Goal: Navigation & Orientation: Find specific page/section

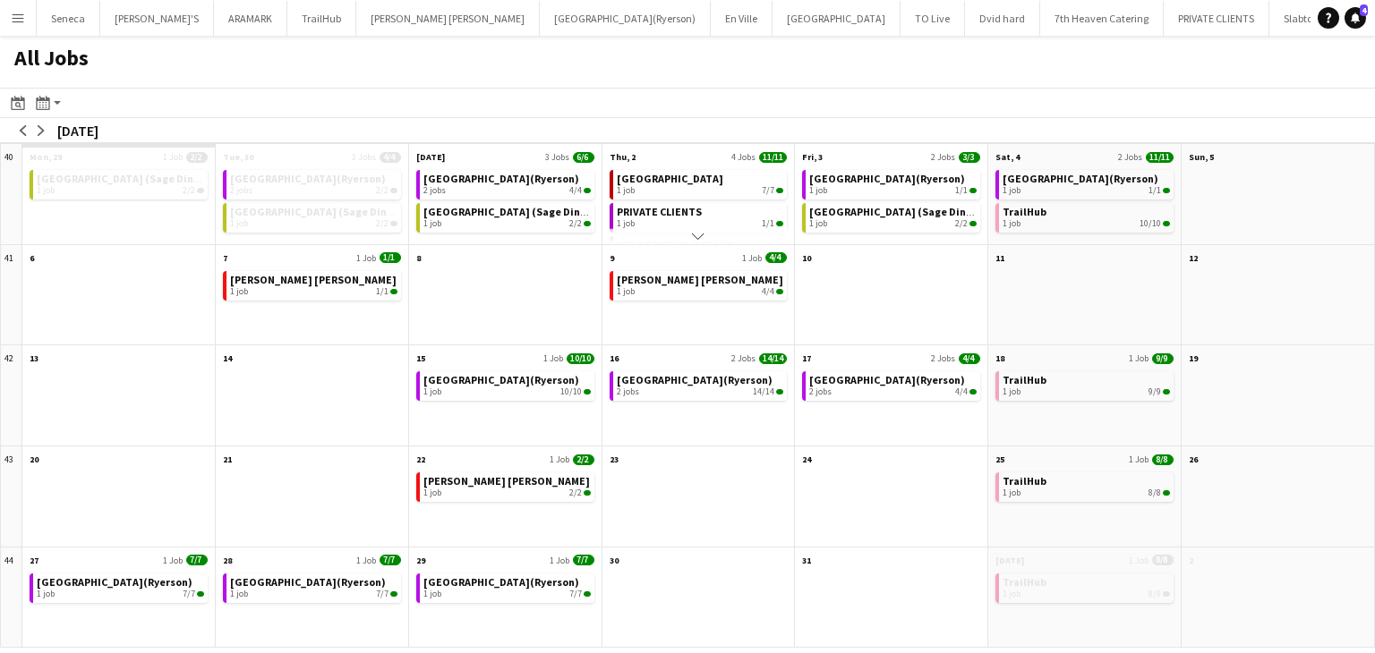
click at [16, 13] on app-icon "Menu" at bounding box center [18, 18] width 14 height 14
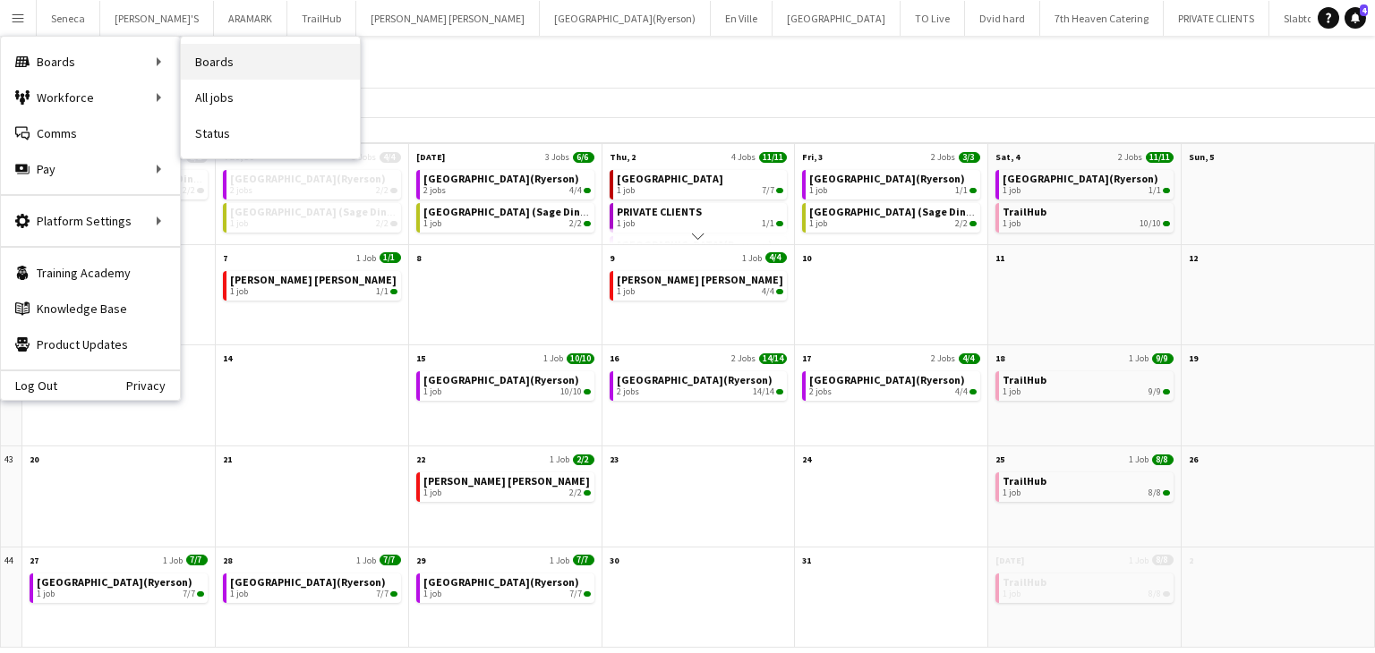
click at [219, 63] on link "Boards" at bounding box center [270, 62] width 179 height 36
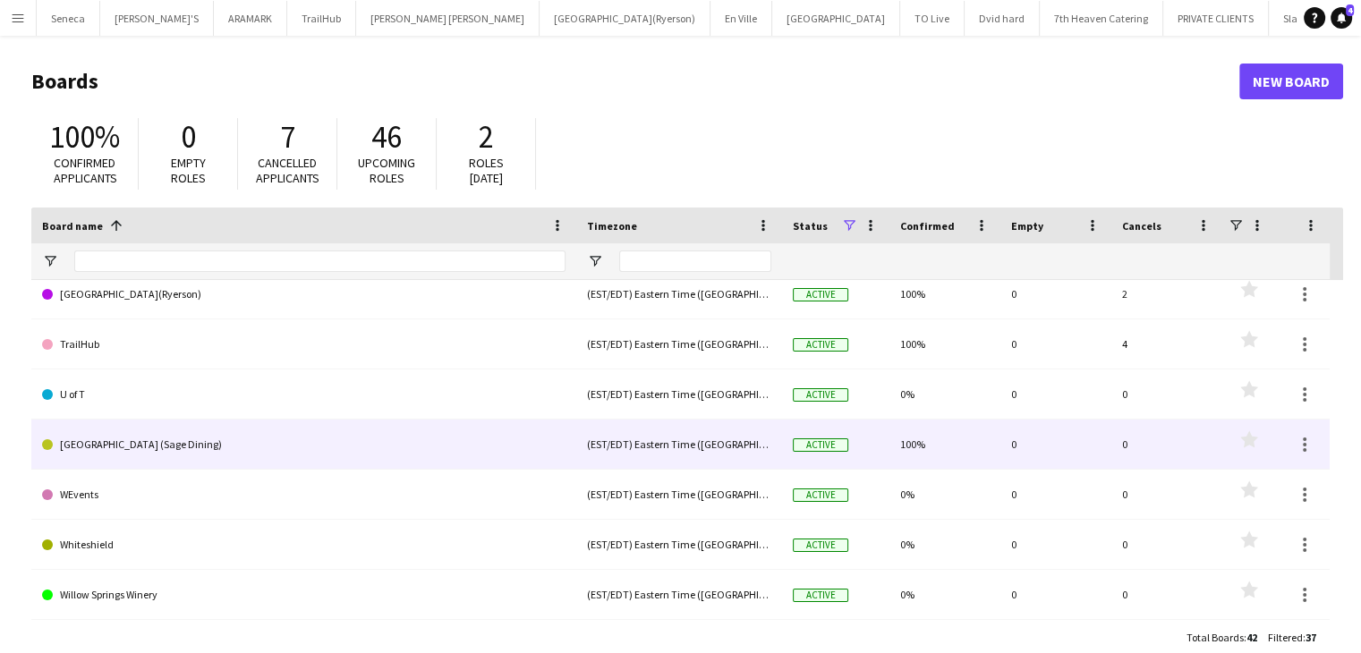
click at [258, 439] on link "[GEOGRAPHIC_DATA] (Sage Dining)" at bounding box center [304, 445] width 524 height 50
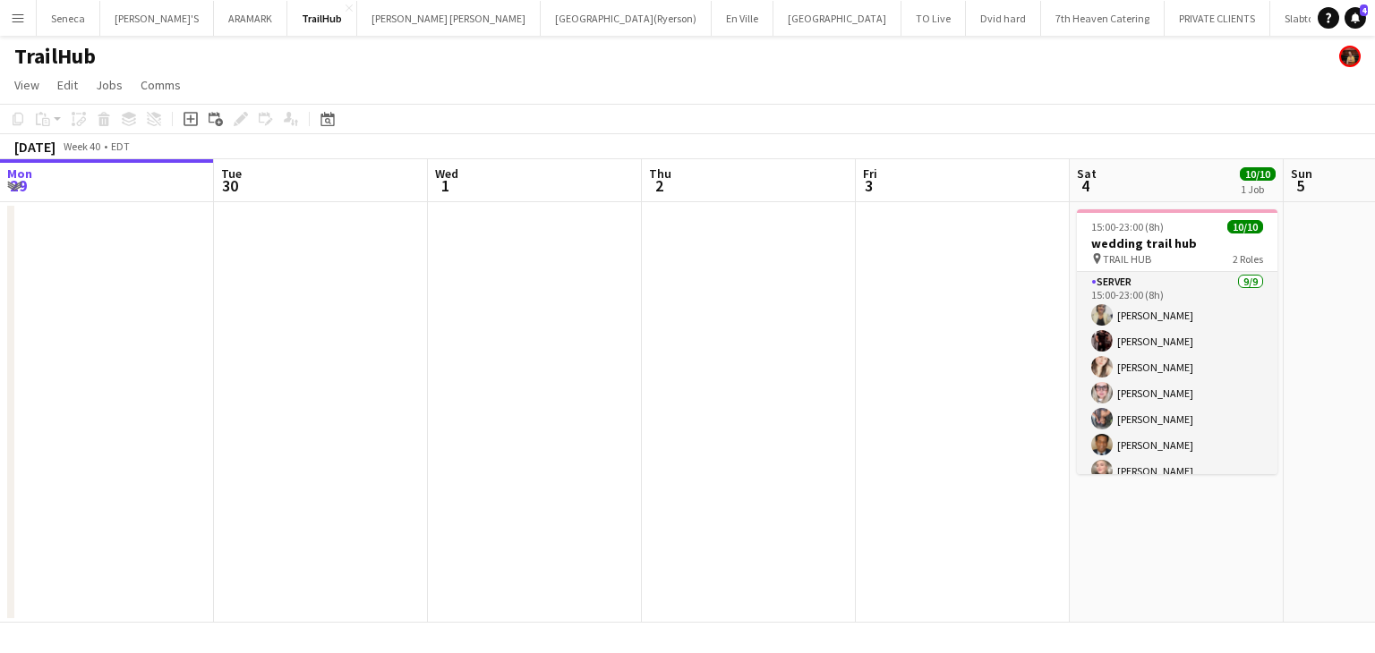
scroll to position [0, 566]
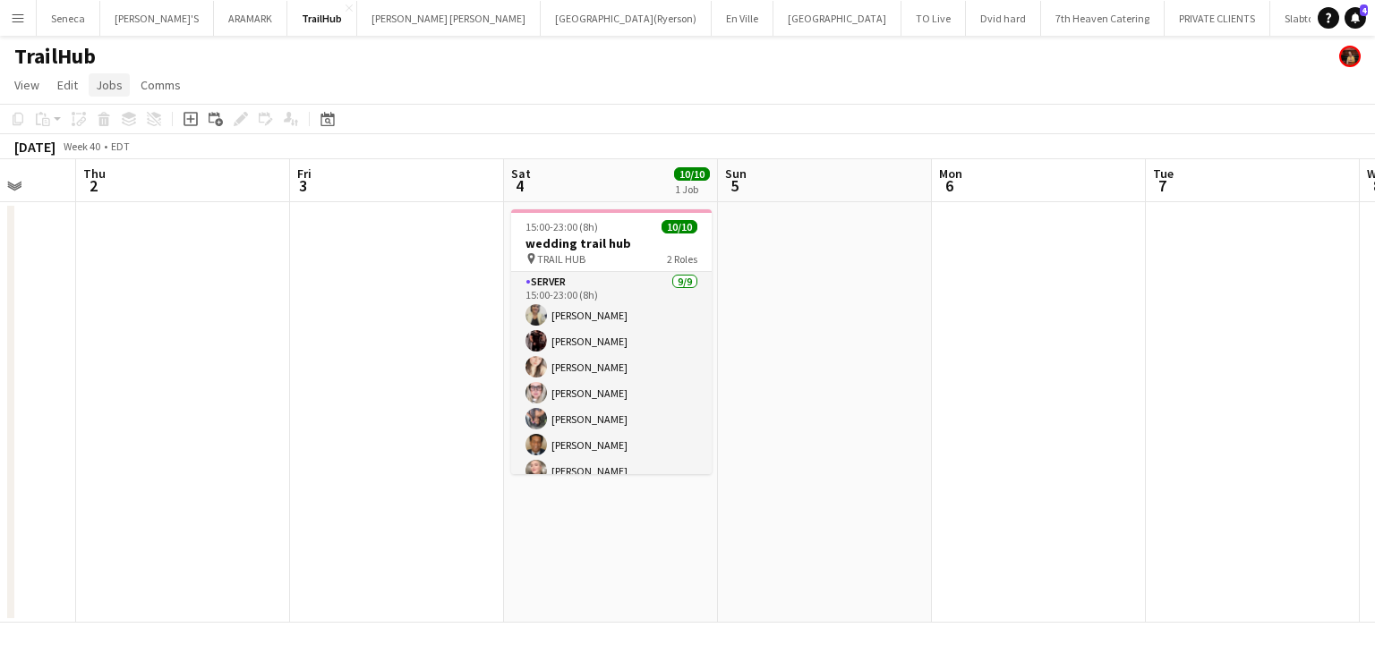
click at [105, 84] on span "Jobs" at bounding box center [109, 85] width 27 height 16
drag, startPoint x: 437, startPoint y: 81, endPoint x: 408, endPoint y: 77, distance: 29.0
click at [437, 81] on app-page-menu "View Day view expanded Day view collapsed Month view Date picker Jump to [DATE]…" at bounding box center [687, 87] width 1375 height 34
click at [21, 15] on app-icon "Menu" at bounding box center [18, 18] width 14 height 14
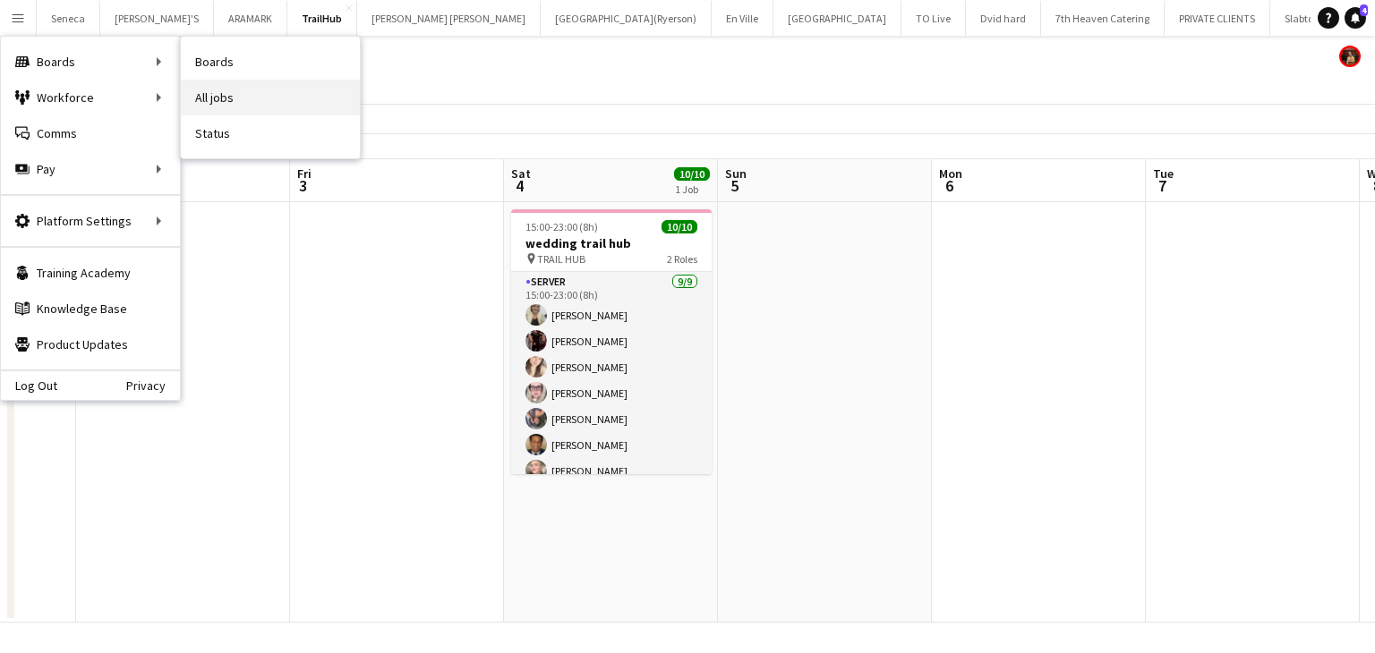
click at [219, 92] on link "All jobs" at bounding box center [270, 98] width 179 height 36
